Goal: Task Accomplishment & Management: Complete application form

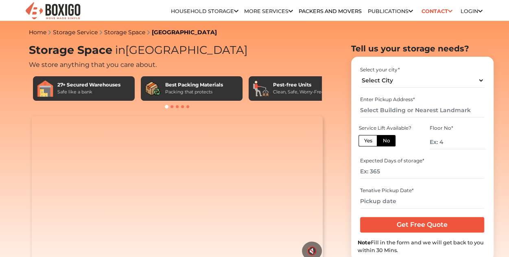
click at [466, 11] on link "Login" at bounding box center [472, 11] width 22 height 6
click at [471, 10] on link "Login" at bounding box center [472, 11] width 22 height 6
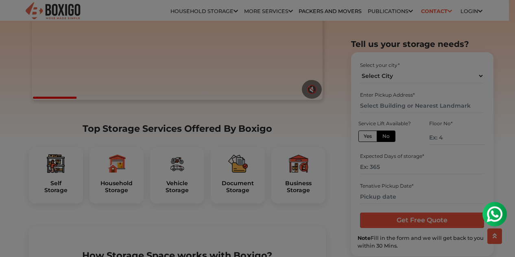
scroll to position [204, 0]
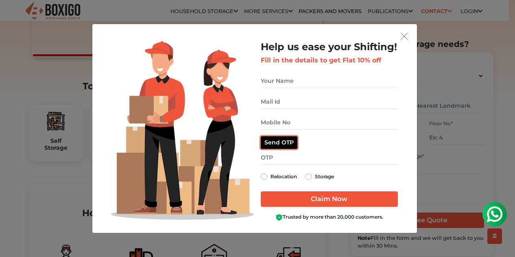
click at [275, 145] on button "Send OTP" at bounding box center [279, 142] width 37 height 13
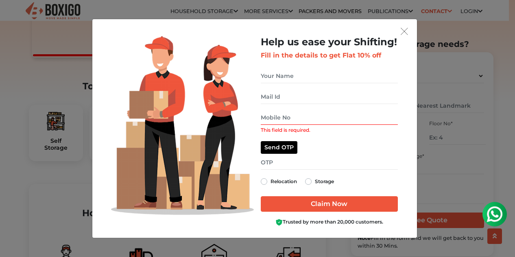
click at [283, 120] on input "This field is required." at bounding box center [329, 117] width 137 height 14
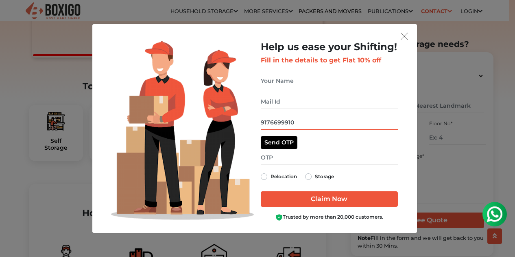
type input "9176699910"
click at [305, 173] on div "Relocation Storage" at bounding box center [329, 176] width 137 height 10
click at [315, 179] on label "Storage" at bounding box center [324, 176] width 19 height 10
click at [309, 179] on input "Storage" at bounding box center [308, 175] width 7 height 8
radio input "true"
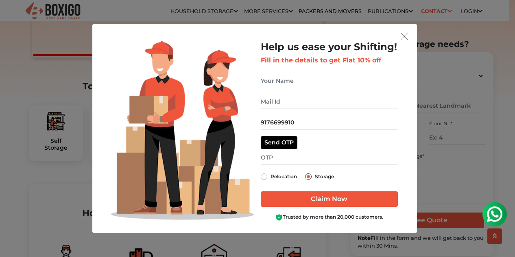
click at [315, 178] on label "Storage" at bounding box center [324, 176] width 19 height 10
click at [309, 178] on input "Storage" at bounding box center [308, 175] width 7 height 8
click at [280, 146] on button "Send OTP" at bounding box center [279, 142] width 37 height 13
click at [285, 158] on input "get free quote dialog" at bounding box center [329, 157] width 137 height 14
type input "7494"
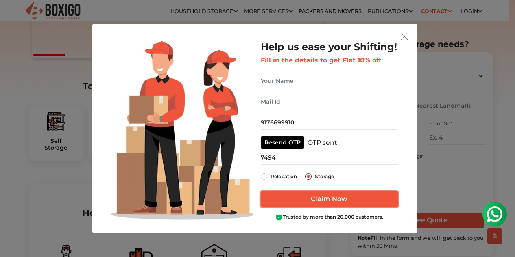
click at [298, 196] on input "Claim Now" at bounding box center [329, 198] width 137 height 15
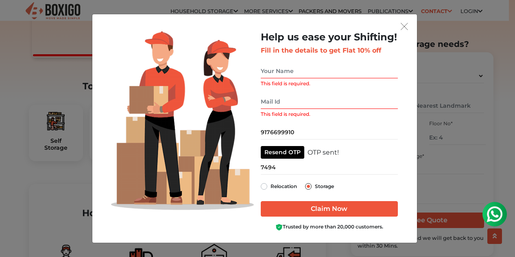
click at [285, 72] on input "This field is required." at bounding box center [329, 71] width 137 height 14
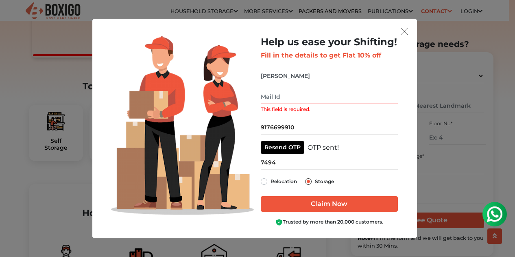
type input "parul"
click at [270, 98] on input "This field is required." at bounding box center [329, 97] width 137 height 14
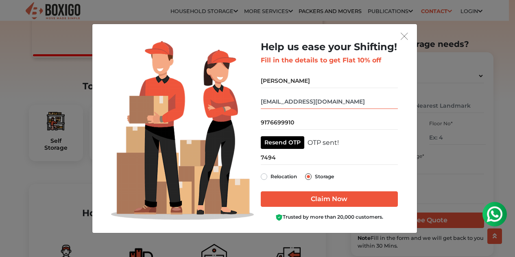
type input "parulshri2812@gmail.com"
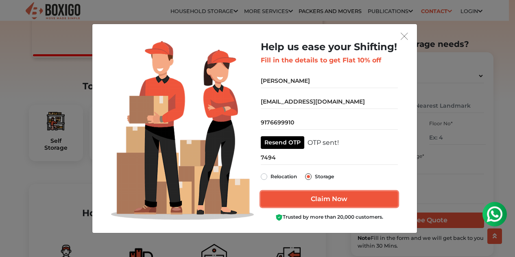
click at [301, 196] on input "Claim Now" at bounding box center [329, 198] width 137 height 15
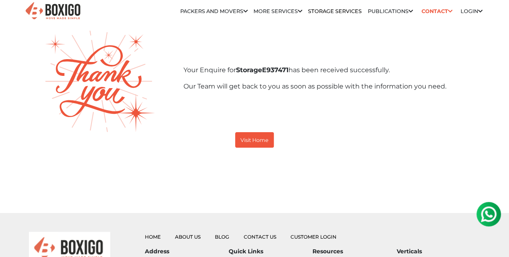
click at [468, 12] on link "Login" at bounding box center [472, 11] width 22 height 6
click at [65, 14] on img at bounding box center [52, 11] width 57 height 20
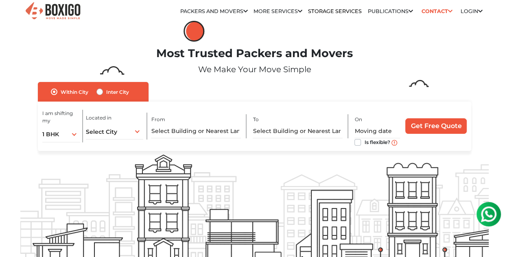
click at [226, 9] on link "Packers and Movers" at bounding box center [214, 11] width 68 height 6
click at [73, 138] on div "1 BHK 1 BHK 2 BHK 3 BHK 3 + BHK FEW ITEMS" at bounding box center [61, 133] width 38 height 17
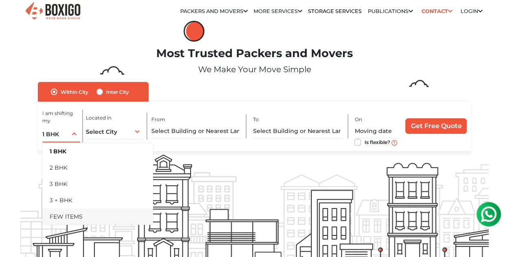
click at [70, 218] on li "FEW ITEMS" at bounding box center [97, 216] width 111 height 16
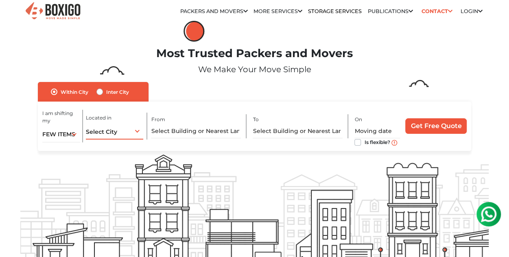
click at [135, 132] on div "Select City Select City Bangalore Bengaluru Bhopal Bhubaneswar Chennai Coimbato…" at bounding box center [114, 130] width 57 height 17
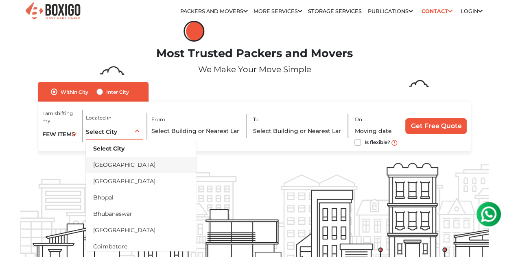
click at [120, 162] on li "[GEOGRAPHIC_DATA]" at bounding box center [141, 164] width 111 height 16
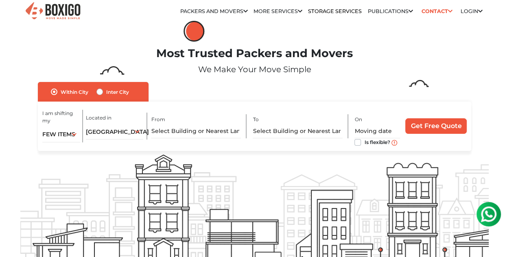
click at [279, 10] on link "More services" at bounding box center [278, 11] width 49 height 6
click at [298, 11] on icon at bounding box center [300, 11] width 4 height 5
click at [473, 12] on link "Login" at bounding box center [472, 11] width 22 height 6
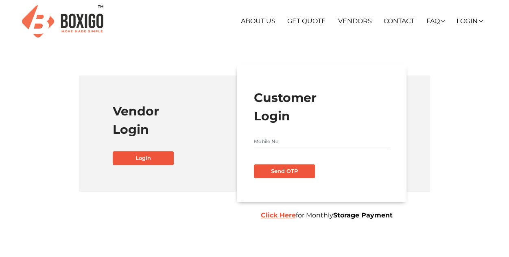
click at [261, 141] on input "text" at bounding box center [322, 141] width 136 height 13
type input "9176699910"
click at [272, 177] on button "Send OTP" at bounding box center [284, 171] width 61 height 14
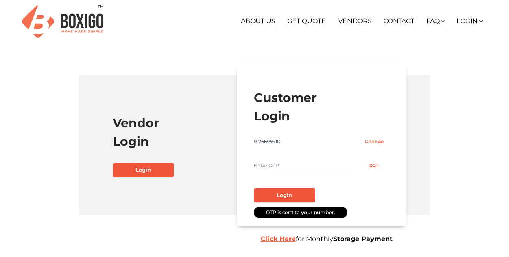
click at [283, 166] on input "text" at bounding box center [306, 165] width 105 height 13
type input "8524"
click at [283, 197] on button "Login" at bounding box center [284, 195] width 61 height 14
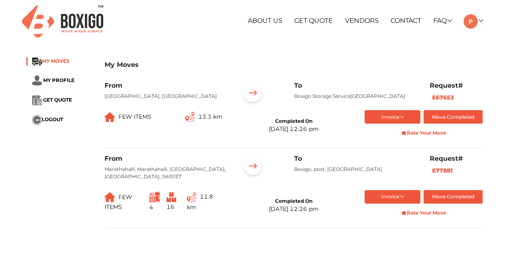
click at [54, 59] on span "MY MOVES" at bounding box center [56, 61] width 28 height 6
click at [256, 90] on img at bounding box center [252, 93] width 25 height 25
click at [403, 123] on button "Invoice" at bounding box center [393, 116] width 56 height 13
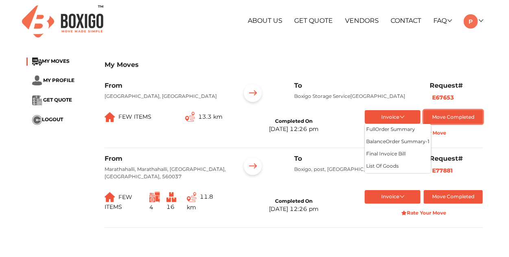
click at [443, 123] on button "Move Completed" at bounding box center [453, 116] width 59 height 13
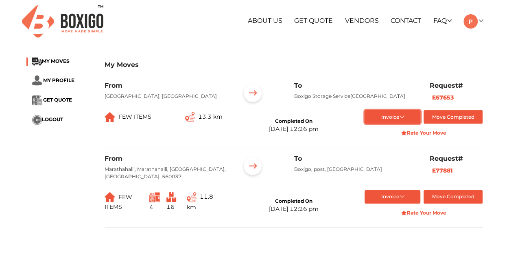
click at [405, 123] on button "Invoice" at bounding box center [393, 116] width 56 height 13
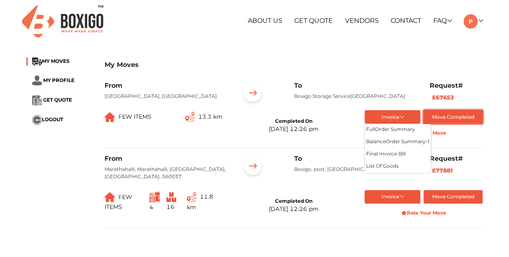
click at [447, 123] on button "Move Completed" at bounding box center [453, 116] width 59 height 13
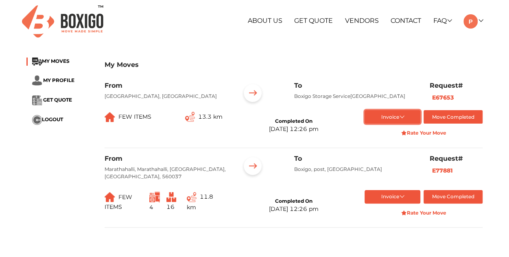
click at [404, 123] on button "Invoice" at bounding box center [393, 116] width 56 height 13
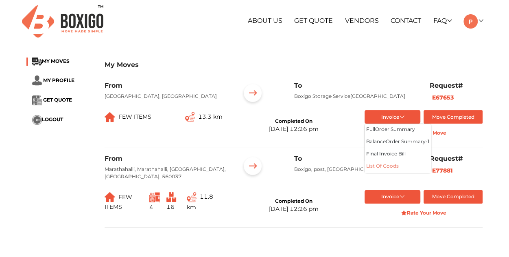
click at [392, 171] on button "List of Goods" at bounding box center [398, 166] width 66 height 12
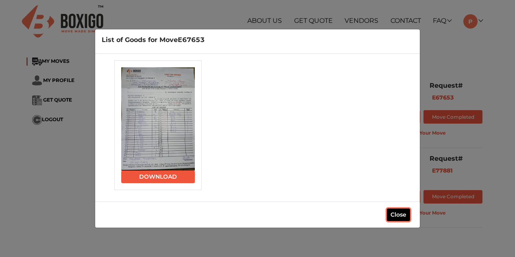
click at [387, 214] on button "Close" at bounding box center [398, 214] width 23 height 13
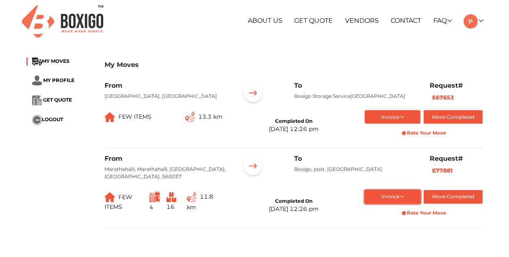
click at [397, 203] on button "Invoice" at bounding box center [393, 196] width 56 height 13
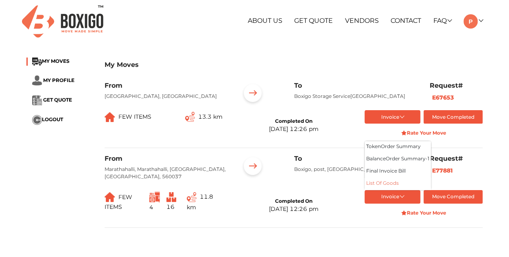
click at [385, 189] on button "List of Goods" at bounding box center [398, 184] width 66 height 12
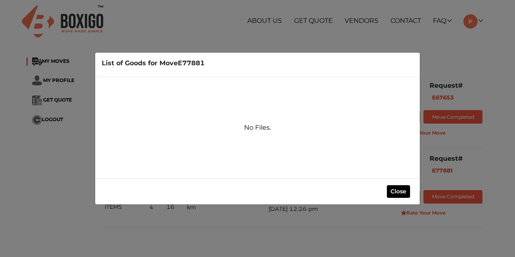
click at [382, 48] on div "List of Goods for Move E77881 No Files. Close" at bounding box center [257, 128] width 515 height 257
click at [400, 188] on button "Close" at bounding box center [398, 191] width 23 height 13
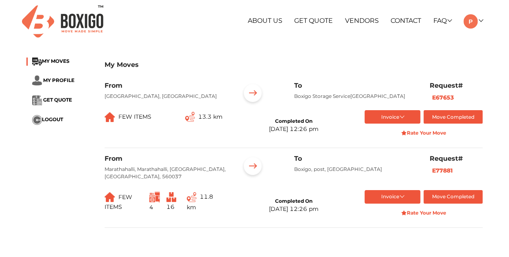
click at [200, 123] on span "13.3 km" at bounding box center [203, 116] width 37 height 13
click at [388, 123] on button "Invoice" at bounding box center [393, 116] width 56 height 13
click at [384, 136] on button "full Order summary" at bounding box center [398, 130] width 66 height 12
click at [401, 202] on button "Invoice" at bounding box center [393, 196] width 56 height 13
click at [383, 177] on button "Final Invoice Bill" at bounding box center [398, 171] width 66 height 12
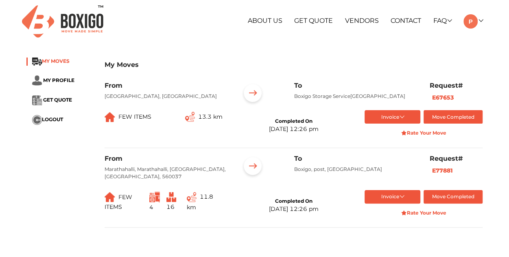
click at [60, 60] on span "MY MOVES" at bounding box center [56, 61] width 28 height 6
click at [64, 101] on span "GET QUOTE" at bounding box center [57, 99] width 29 height 6
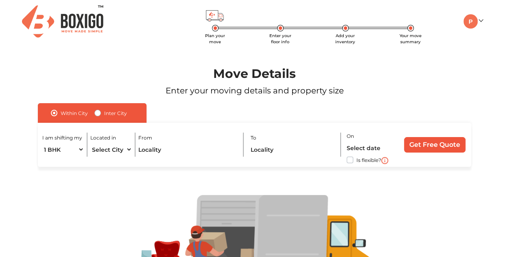
click at [104, 114] on label "Inter City" at bounding box center [115, 113] width 23 height 10
click at [98, 114] on input "Inter City" at bounding box center [97, 112] width 7 height 8
radio input "true"
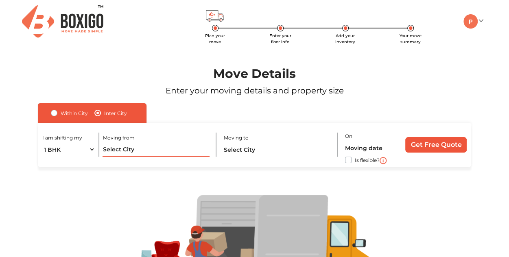
click at [131, 153] on input "text" at bounding box center [156, 149] width 107 height 14
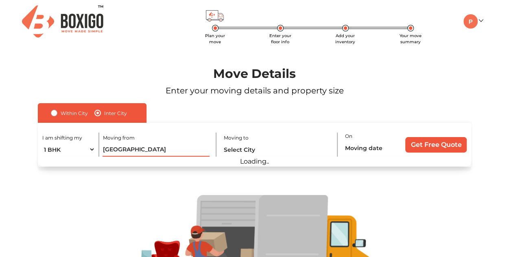
type input "[GEOGRAPHIC_DATA]"
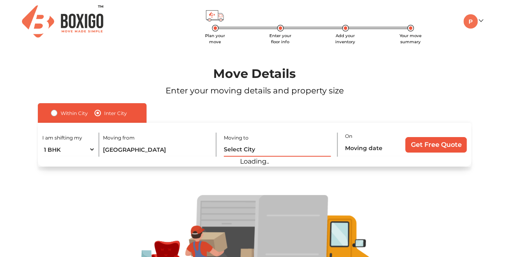
click at [257, 150] on input "text" at bounding box center [277, 149] width 107 height 14
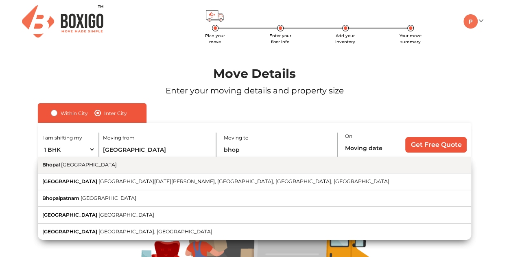
click at [107, 165] on button "[GEOGRAPHIC_DATA] [GEOGRAPHIC_DATA]" at bounding box center [255, 164] width 434 height 17
type input "[GEOGRAPHIC_DATA], [GEOGRAPHIC_DATA]"
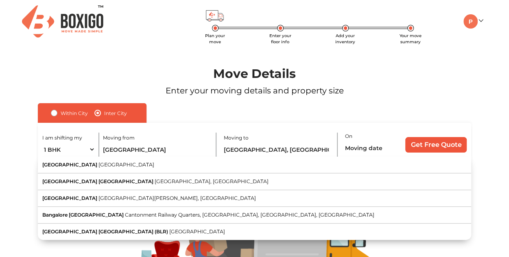
click at [366, 107] on div "Within City Inter City I am shifting my 1 BHK 2 BHK 3 BHK 3 + BHK FEW ITEMS Loc…" at bounding box center [255, 135] width 434 height 64
click at [87, 147] on select "1 BHK 2 BHK 3 BHK 3 + BHK FEW ITEMS" at bounding box center [68, 149] width 53 height 14
select select "FEW ITEMS"
click at [42, 143] on select "1 BHK 2 BHK 3 BHK 3 + BHK FEW ITEMS" at bounding box center [68, 149] width 53 height 14
click at [354, 147] on input "text" at bounding box center [372, 147] width 54 height 14
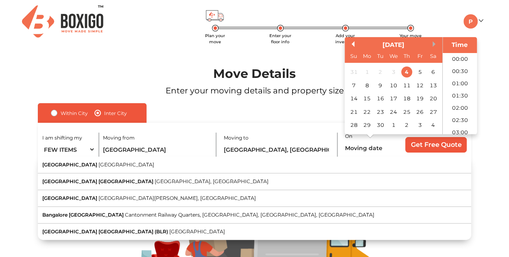
click at [434, 42] on button "Next Month" at bounding box center [436, 44] width 6 height 6
click at [356, 96] on div "12" at bounding box center [354, 98] width 11 height 11
type input "[DATE] 12:00 AM"
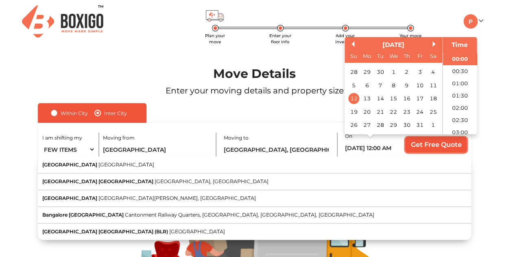
click at [433, 141] on input "Get Free Quote" at bounding box center [436, 144] width 61 height 15
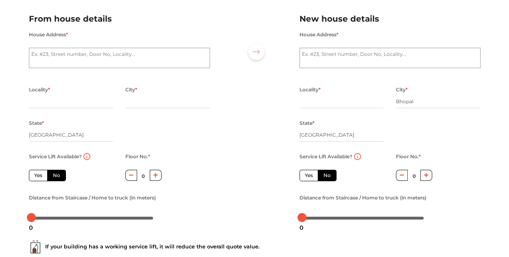
scroll to position [41, 0]
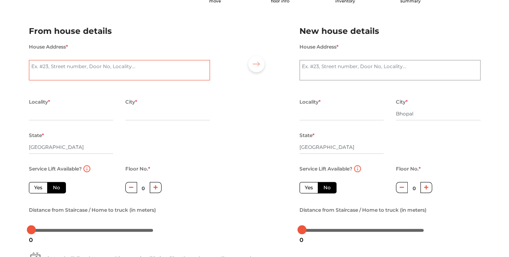
click at [71, 66] on textarea "House Address *" at bounding box center [119, 70] width 181 height 20
type textarea "marathalli"
click at [326, 64] on textarea "House Address *" at bounding box center [390, 70] width 181 height 20
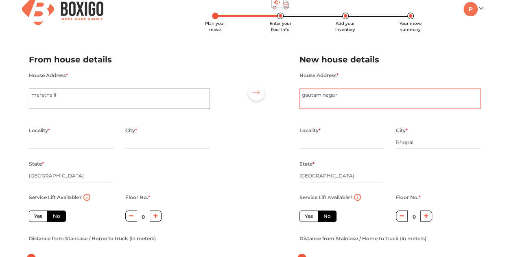
scroll to position [0, 0]
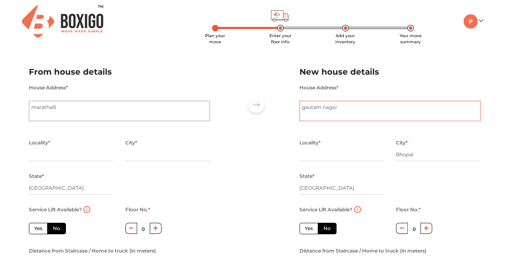
type textarea "gautam nagar"
click at [45, 155] on input "text" at bounding box center [71, 154] width 85 height 13
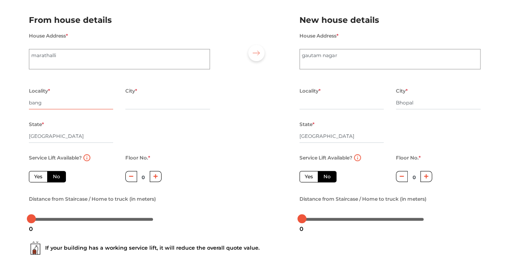
scroll to position [41, 0]
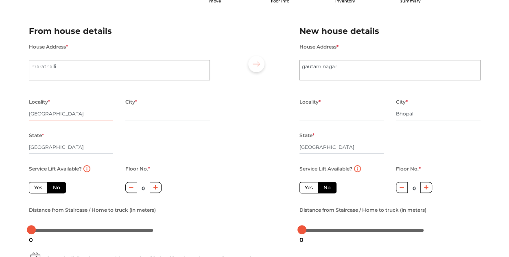
type input "[GEOGRAPHIC_DATA]"
click at [143, 116] on input "text" at bounding box center [167, 113] width 85 height 13
click at [315, 120] on input "text" at bounding box center [342, 113] width 85 height 13
type input "bhopal"
click at [132, 112] on input "text" at bounding box center [167, 113] width 85 height 13
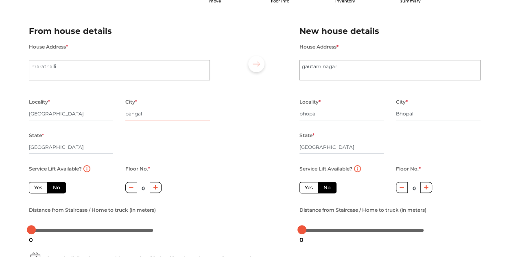
type input "bangal"
drag, startPoint x: 58, startPoint y: 66, endPoint x: 9, endPoint y: 66, distance: 48.9
click at [9, 66] on div "Plan your move Enter your floor info Add your inventory Your move summary My Mo…" at bounding box center [254, 151] width 509 height 384
click at [43, 113] on input "[GEOGRAPHIC_DATA]" at bounding box center [71, 113] width 85 height 13
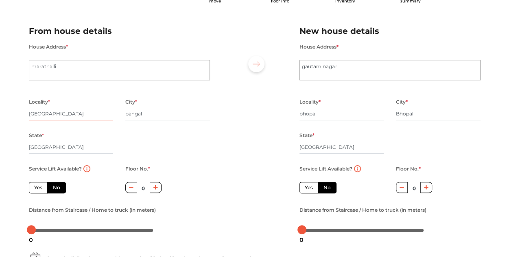
paste input "marathalli"
type input "marathalli"
click at [150, 115] on input "bangal" at bounding box center [167, 113] width 85 height 13
type input "b"
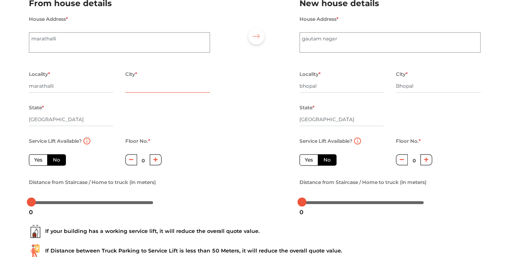
scroll to position [81, 0]
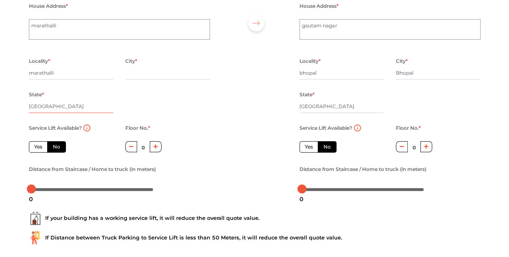
click at [45, 106] on input "[GEOGRAPHIC_DATA]" at bounding box center [71, 106] width 85 height 13
type input "[GEOGRAPHIC_DATA]"
click at [43, 149] on label "Yes" at bounding box center [38, 146] width 19 height 11
click at [39, 148] on input "Yes" at bounding box center [36, 145] width 5 height 5
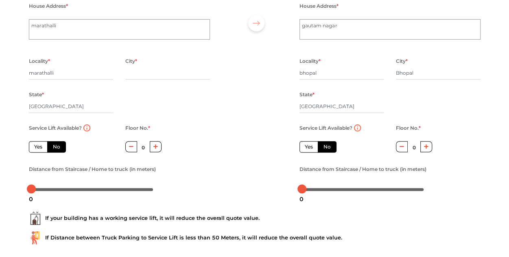
radio input "true"
click at [146, 73] on input "text" at bounding box center [167, 72] width 85 height 13
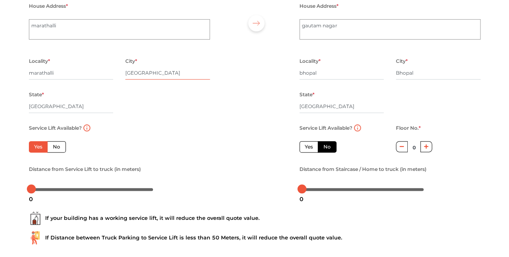
type input "[GEOGRAPHIC_DATA]"
click at [312, 146] on label "Yes" at bounding box center [309, 146] width 19 height 11
click at [310, 146] on input "Yes" at bounding box center [307, 145] width 5 height 5
radio input "false"
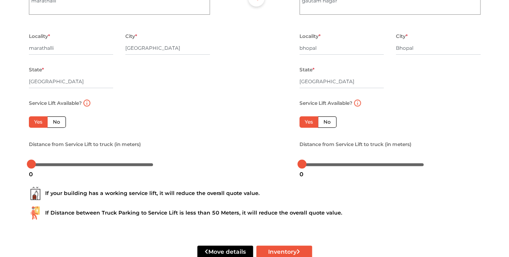
scroll to position [128, 0]
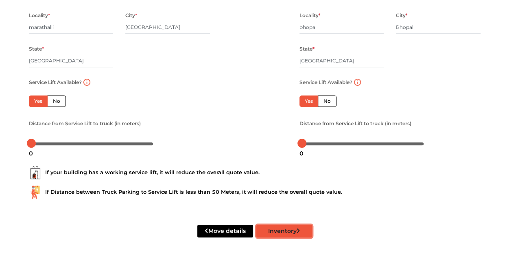
click at [273, 232] on button "Inventory" at bounding box center [285, 230] width 56 height 13
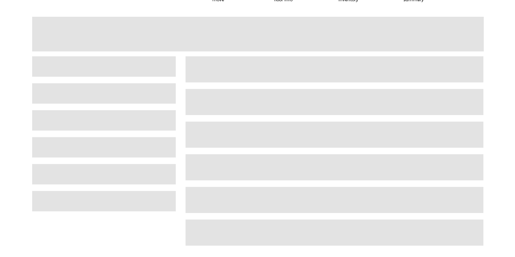
scroll to position [21, 0]
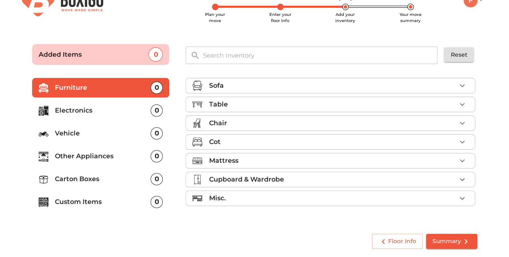
click at [76, 178] on p "Carton Boxes" at bounding box center [103, 179] width 96 height 10
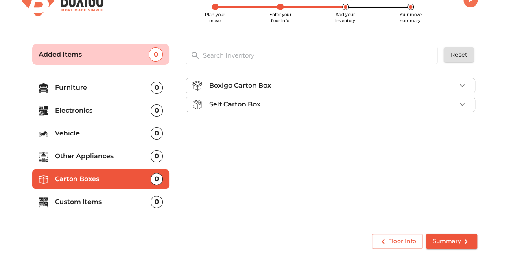
click at [128, 198] on p "Custom Items" at bounding box center [103, 202] width 96 height 10
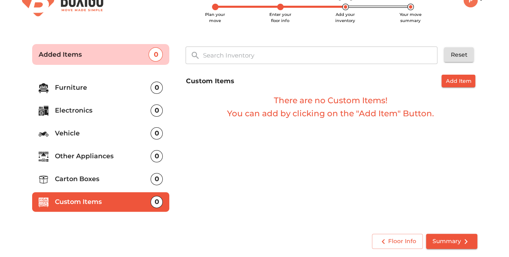
click at [120, 184] on p "Carton Boxes" at bounding box center [103, 179] width 96 height 10
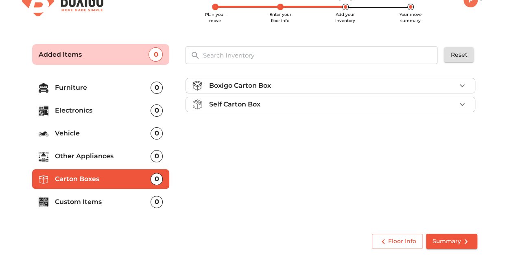
click at [220, 83] on p "Boxigo Carton Box" at bounding box center [240, 86] width 62 height 10
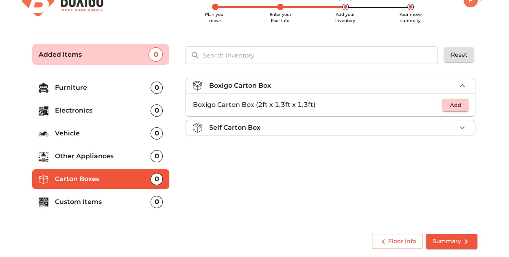
click at [454, 104] on span "Add" at bounding box center [456, 104] width 18 height 9
click at [461, 103] on icon "button" at bounding box center [463, 105] width 10 height 10
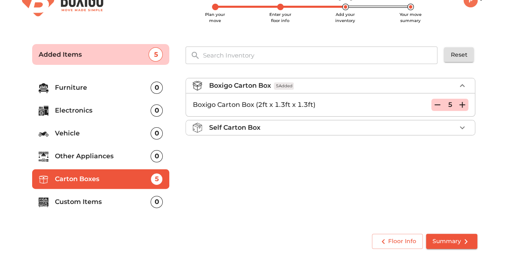
click at [450, 239] on span "Summary" at bounding box center [452, 241] width 38 height 10
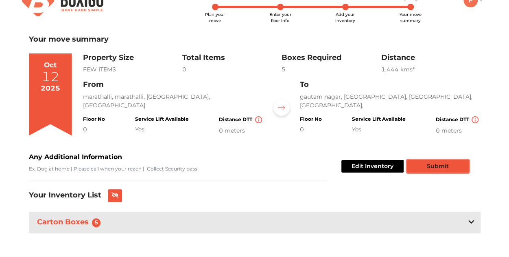
click at [436, 166] on button "Submit" at bounding box center [438, 166] width 62 height 13
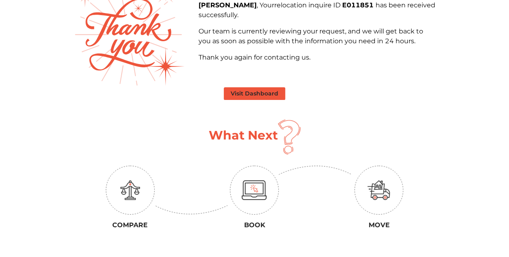
click at [243, 93] on button "Visit Dashboard" at bounding box center [254, 93] width 61 height 13
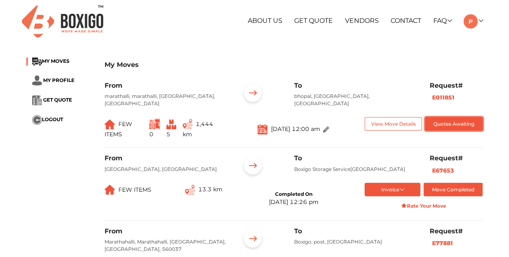
click at [441, 117] on button "Quotes Awaiting" at bounding box center [453, 123] width 57 height 13
click at [450, 117] on button "Quotes Awaiting" at bounding box center [453, 123] width 57 height 13
click at [395, 118] on button "View Move Details" at bounding box center [393, 123] width 57 height 13
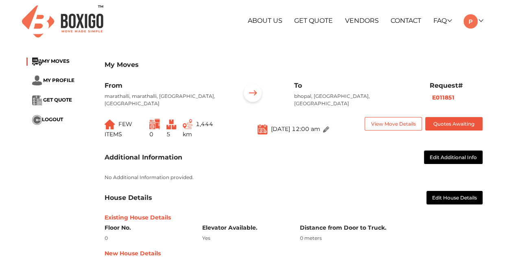
click at [329, 126] on img at bounding box center [326, 129] width 6 height 6
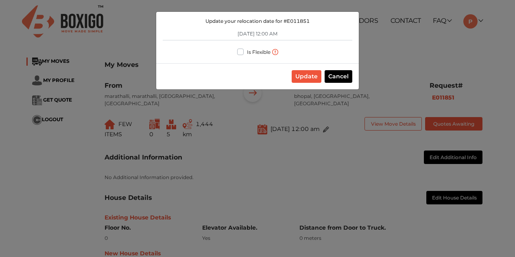
click at [247, 49] on label "Is Flexible" at bounding box center [259, 51] width 24 height 9
click at [242, 49] on input "Is Flexible" at bounding box center [240, 51] width 7 height 8
checkbox input "true"
click at [317, 76] on button "Update" at bounding box center [307, 76] width 30 height 13
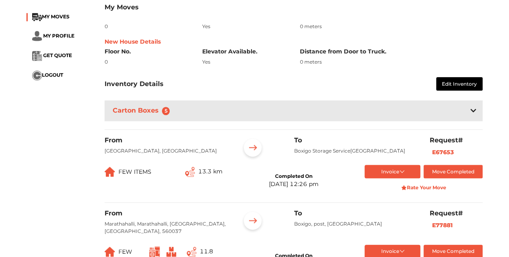
scroll to position [244, 0]
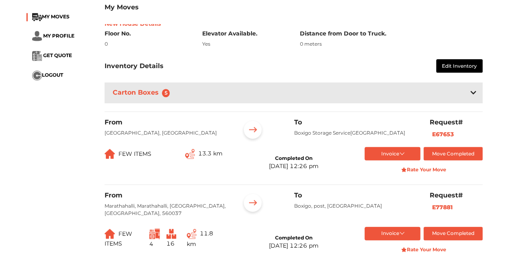
click at [467, 82] on div "Carton Boxes 5" at bounding box center [294, 92] width 378 height 21
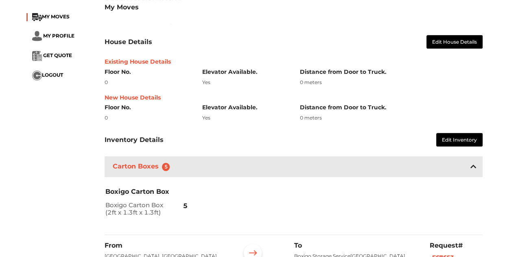
scroll to position [163, 0]
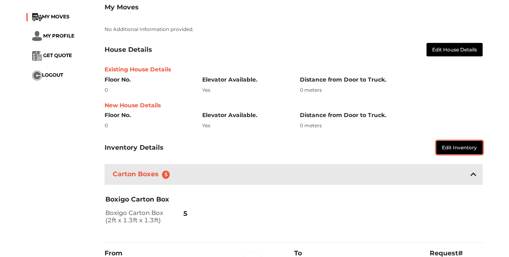
click at [464, 140] on button "Edit Inventory" at bounding box center [459, 146] width 46 height 13
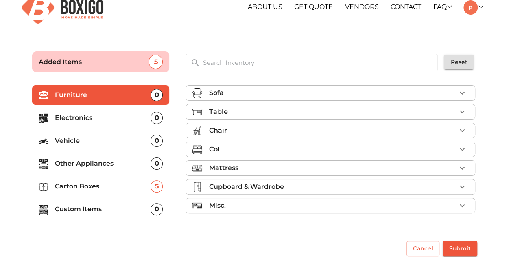
scroll to position [21, 0]
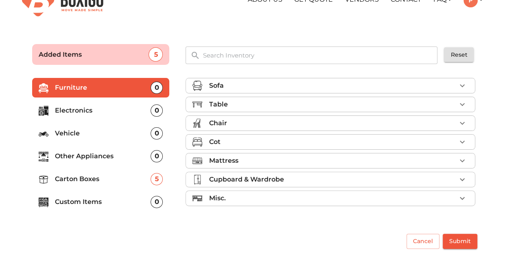
click at [419, 229] on div "Cancel Submit" at bounding box center [255, 240] width 462 height 31
click at [420, 238] on span "Cancel" at bounding box center [423, 241] width 20 height 10
